Goal: Task Accomplishment & Management: Use online tool/utility

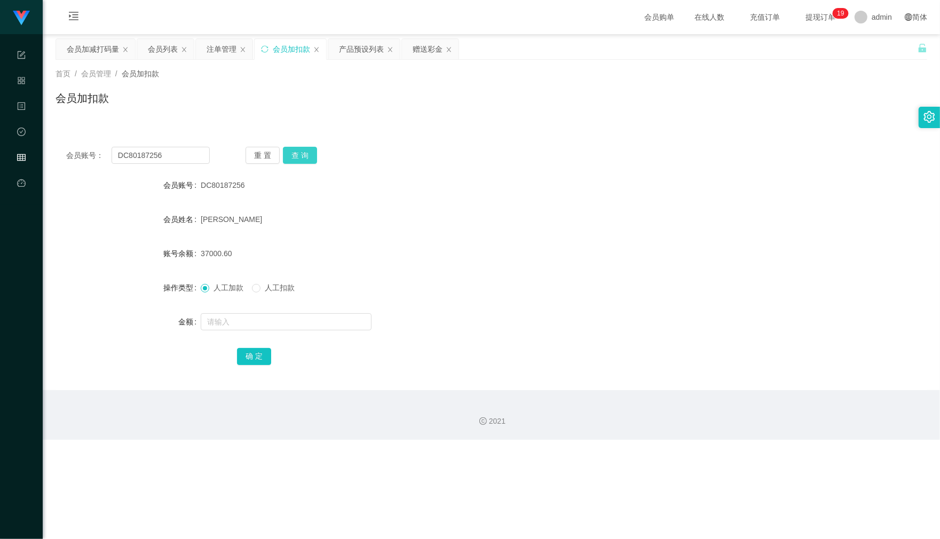
click at [301, 153] on button "查 询" at bounding box center [300, 155] width 34 height 17
click at [497, 164] on div "会员账号： DC80187256 重 置 查 询 会员账号 DC80187256 会员姓名 [PERSON_NAME] 账号余额 37000.60 操作类型 …" at bounding box center [492, 263] width 872 height 254
click at [460, 169] on div "会员账号： DC80187256 重 置 查 询 会员账号 DC80187256 会员姓名 [PERSON_NAME] 账号余额 37000.60 操作类型 …" at bounding box center [492, 263] width 872 height 254
drag, startPoint x: 167, startPoint y: 155, endPoint x: 25, endPoint y: 153, distance: 141.5
click at [25, 153] on section "任务台 系统配置 产品管理 内容中心 数据中心 会员管理 平台首页 保存配置 重置配置 整体风格设置 主题色 导航设置 内容区域宽度 定宽 固定Header …" at bounding box center [470, 220] width 940 height 440
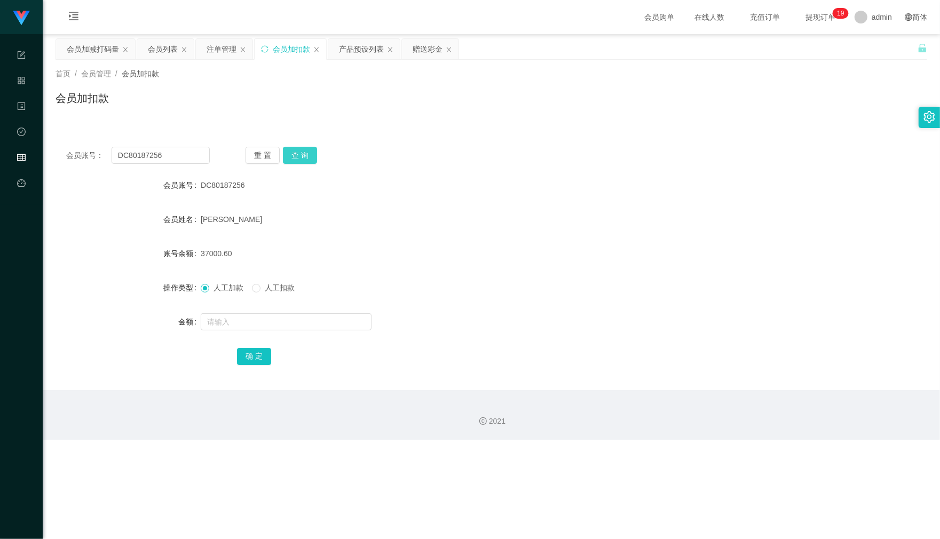
click at [300, 151] on button "查 询" at bounding box center [300, 155] width 34 height 17
click at [246, 325] on input "text" at bounding box center [286, 321] width 171 height 17
type input "3000"
click at [260, 359] on button "确 定" at bounding box center [254, 356] width 34 height 17
click at [639, 65] on div "关闭左侧 关闭右侧 关闭其它 刷新页面 会员加减打码量 会员列表 注单管理 会员加扣款 产品预设列表 赠送彩金 首页 / 会员管理 / 会员加扣款 / 会员加…" at bounding box center [492, 214] width 872 height 352
